Goal: Information Seeking & Learning: Understand process/instructions

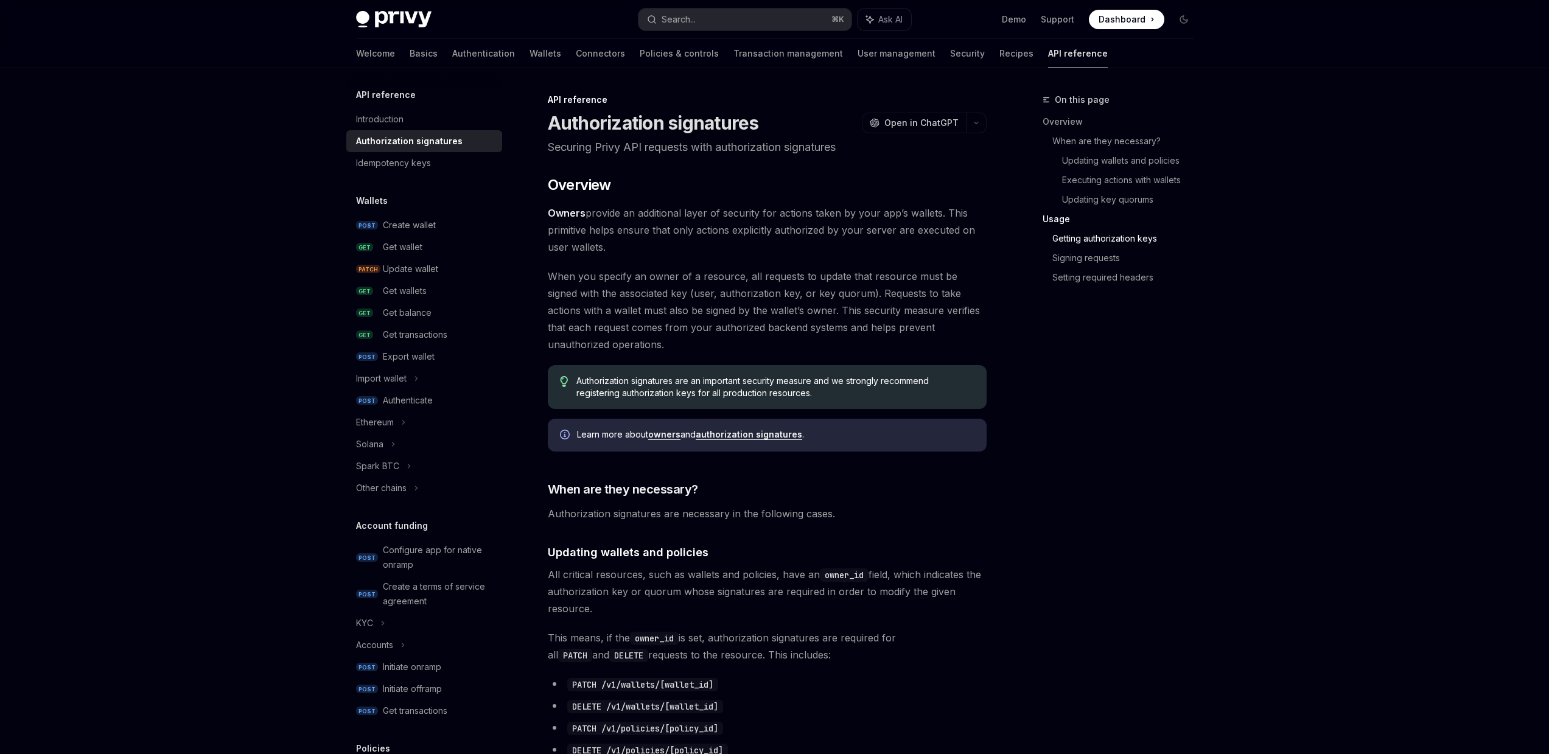
scroll to position [1791, 0]
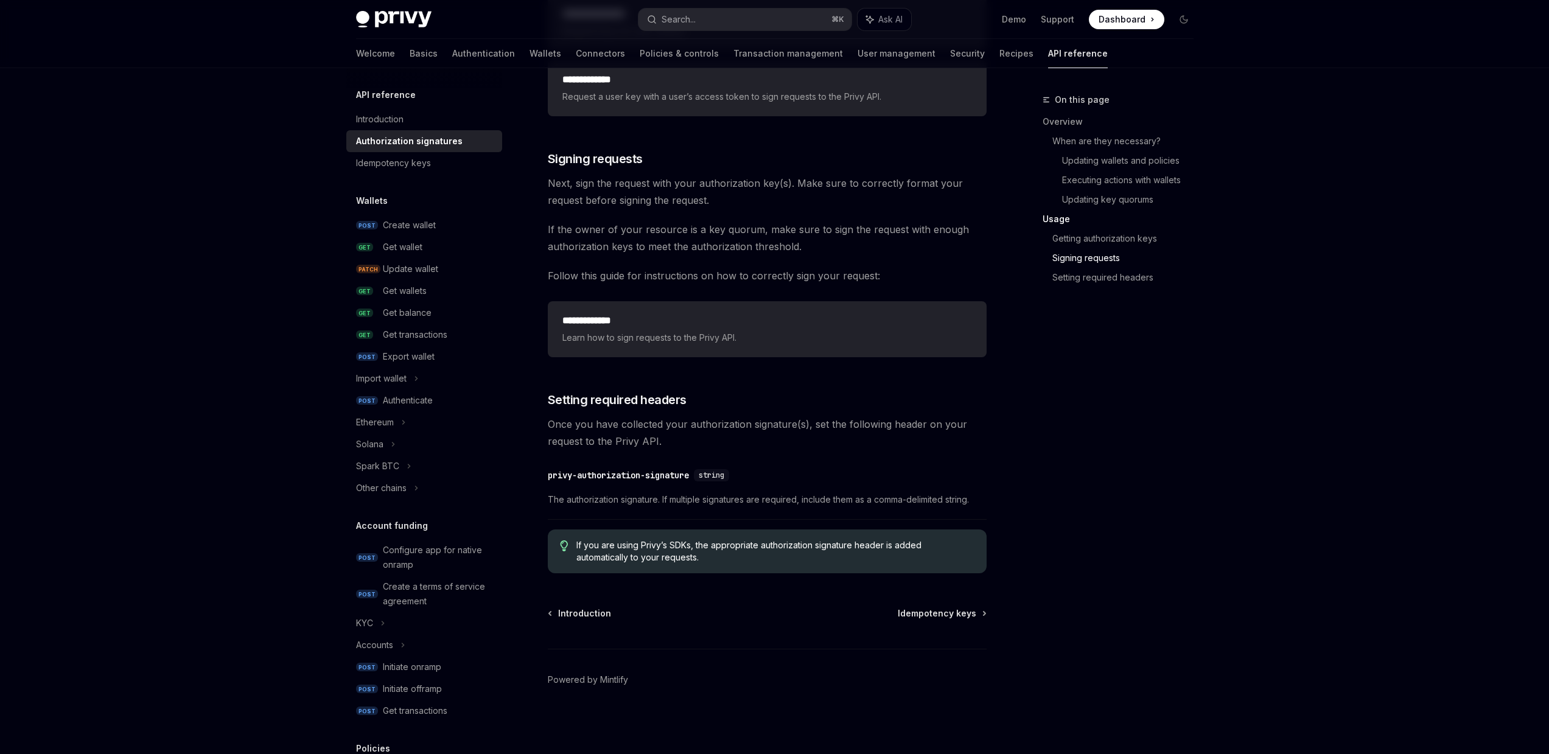
drag, startPoint x: 1271, startPoint y: 481, endPoint x: 1228, endPoint y: 430, distance: 66.5
click at [1195, 390] on div "On this page Overview When are they necessary? Updating wallets and policies Ex…" at bounding box center [1110, 424] width 185 height 662
click at [1195, 397] on div "On this page Overview When are they necessary? Updating wallets and policies Ex…" at bounding box center [1110, 424] width 185 height 662
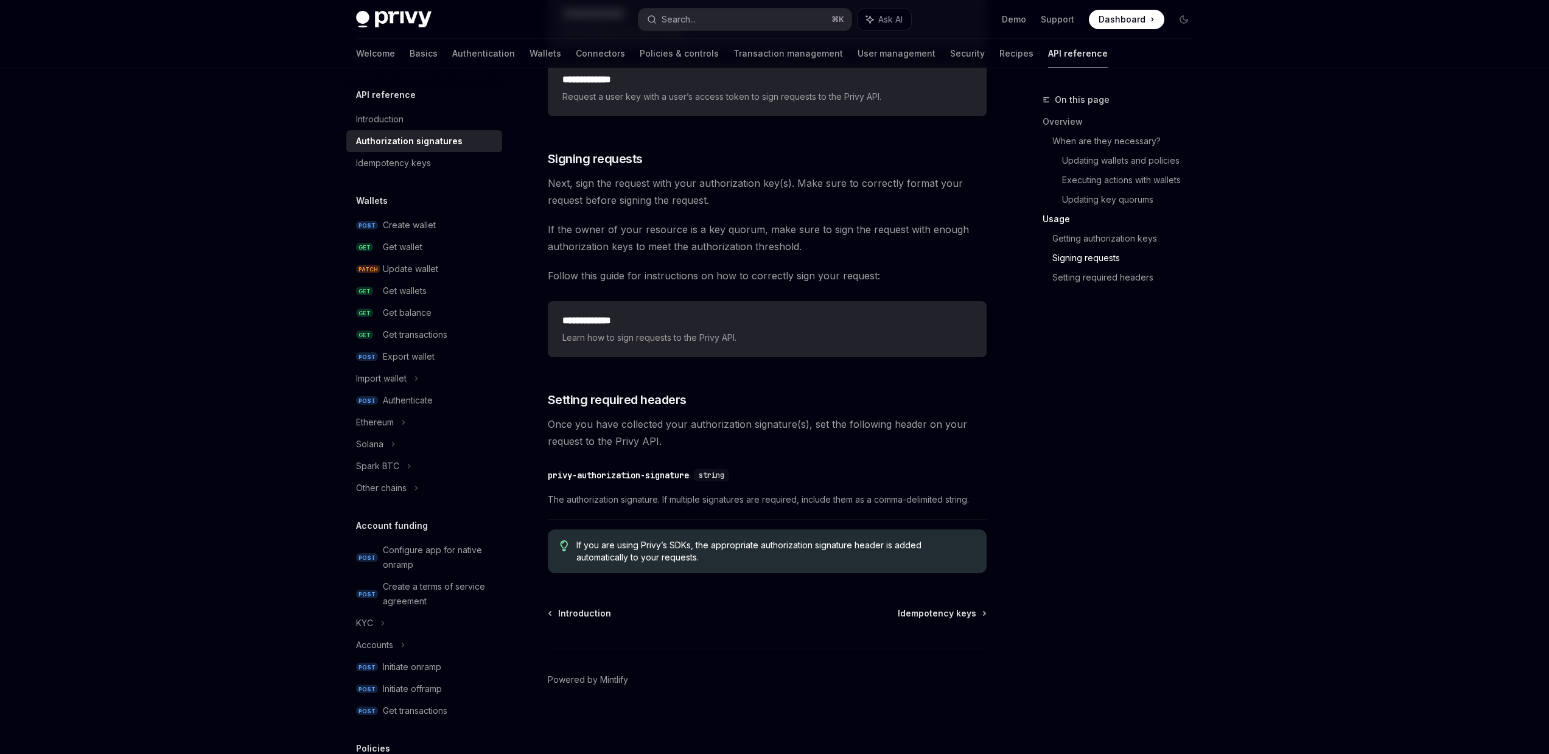
click at [1195, 398] on div "On this page Overview When are they necessary? Updating wallets and policies Ex…" at bounding box center [1110, 424] width 185 height 662
drag, startPoint x: 556, startPoint y: 497, endPoint x: 1009, endPoint y: 507, distance: 452.9
copy span "The authorization signature. If multiple signatures are required, include them …"
click at [1080, 484] on div "On this page Overview When are they necessary? Updating wallets and policies Ex…" at bounding box center [1110, 424] width 185 height 662
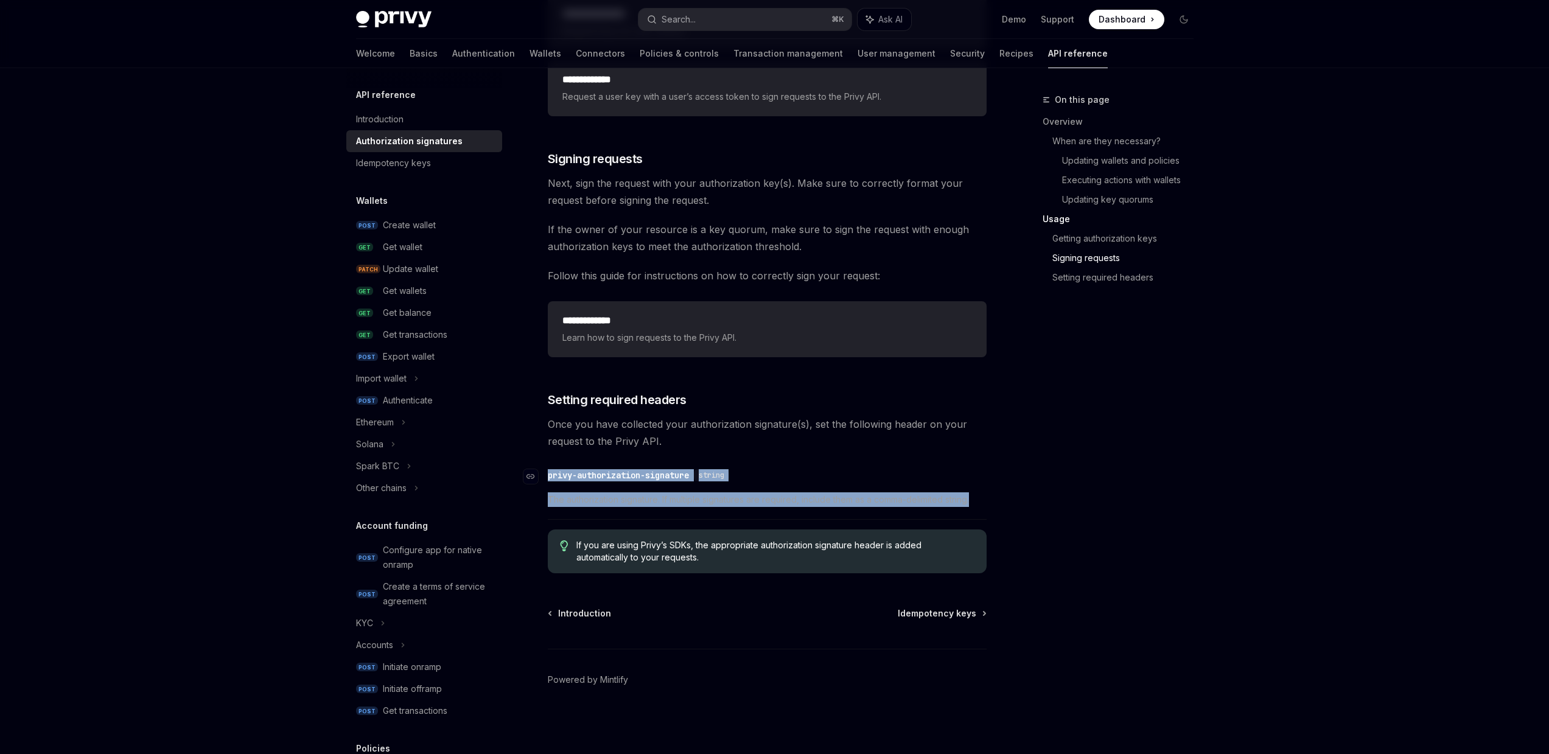
copy div "privy-authorization-signature string The authorization signature. If multiple s…"
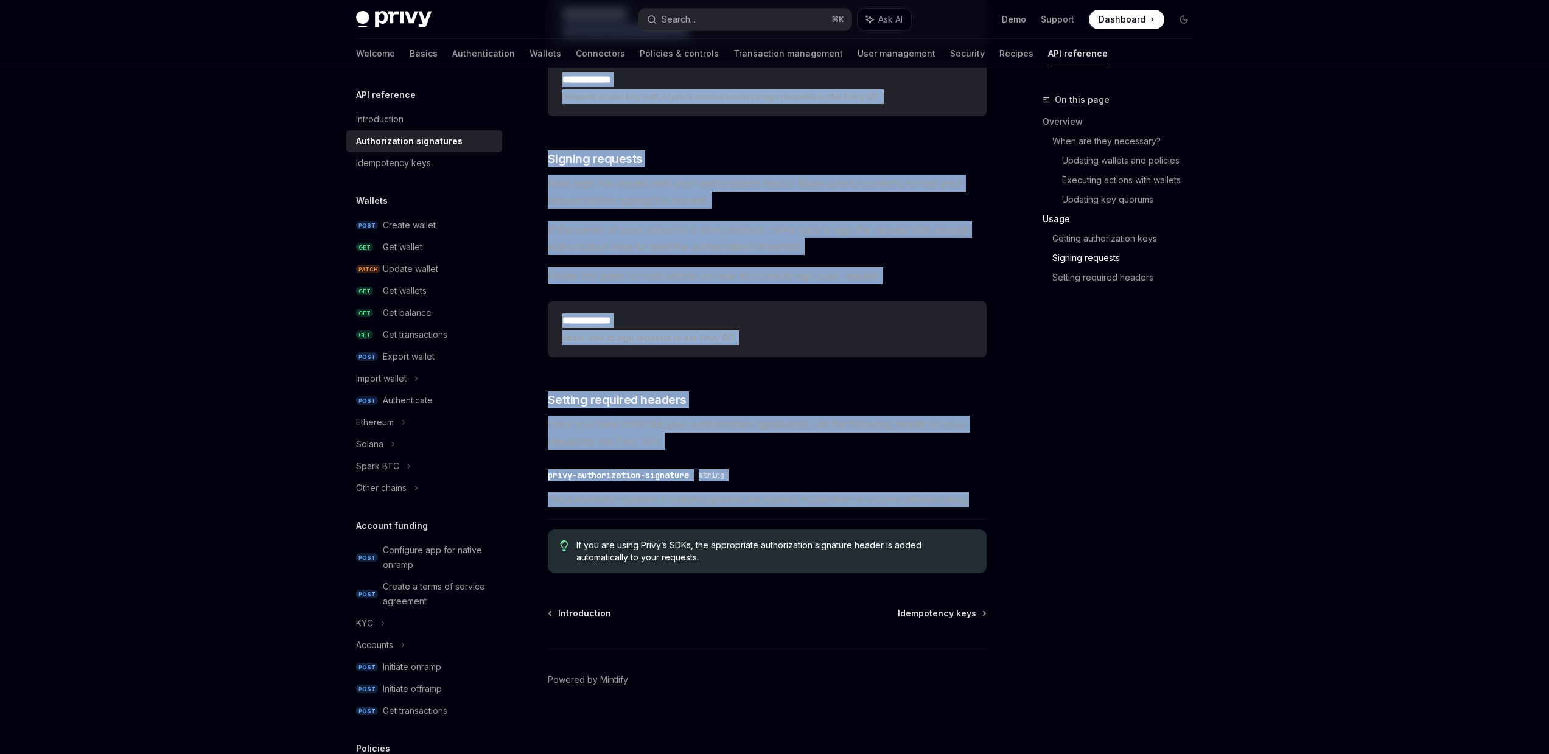
drag, startPoint x: 976, startPoint y: 502, endPoint x: 1107, endPoint y: 423, distance: 152.6
